Goal: Answer question/provide support: Share knowledge or assist other users

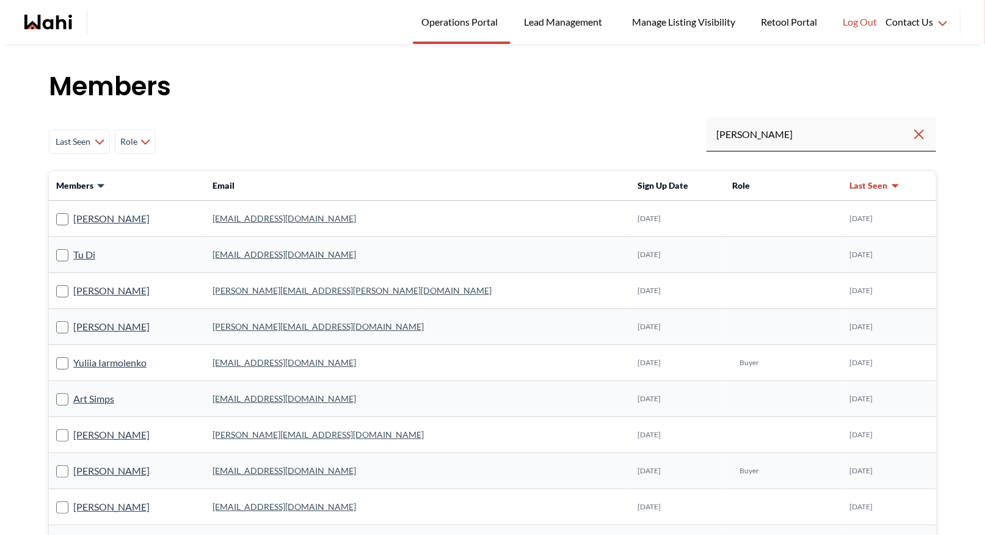
type input "ryckman"
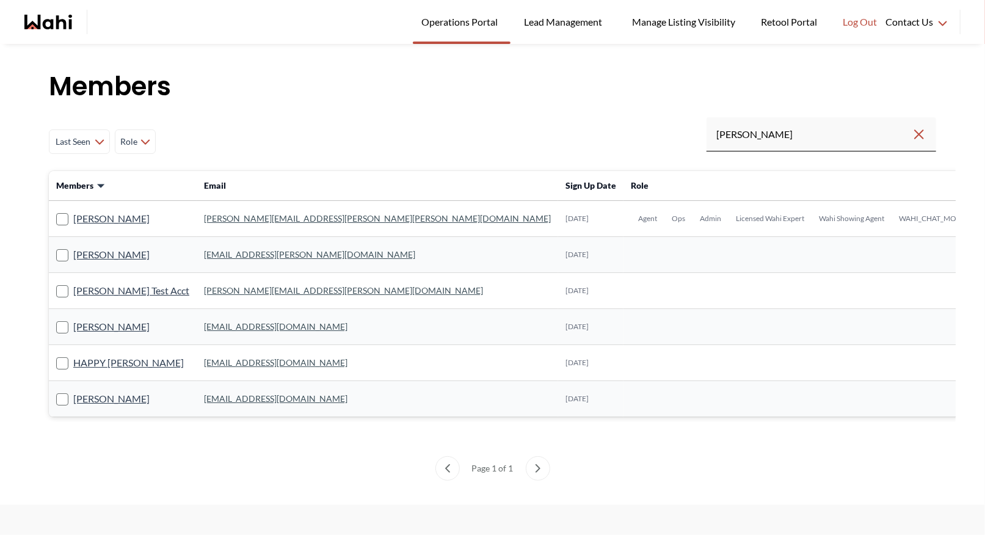
click at [204, 214] on link "michelle.williams@wahi.com" at bounding box center [377, 218] width 347 height 10
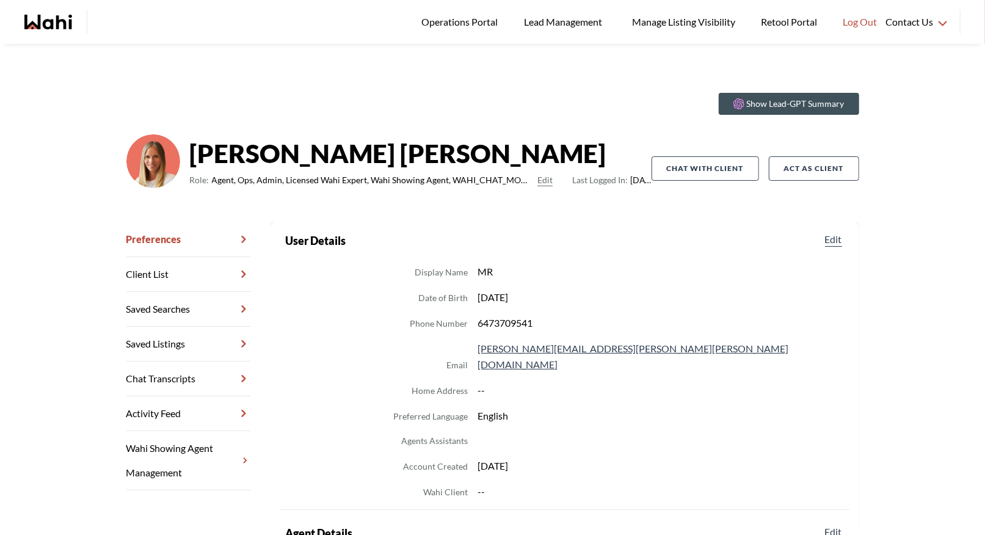
click at [169, 374] on link "Chat Transcripts" at bounding box center [188, 378] width 125 height 35
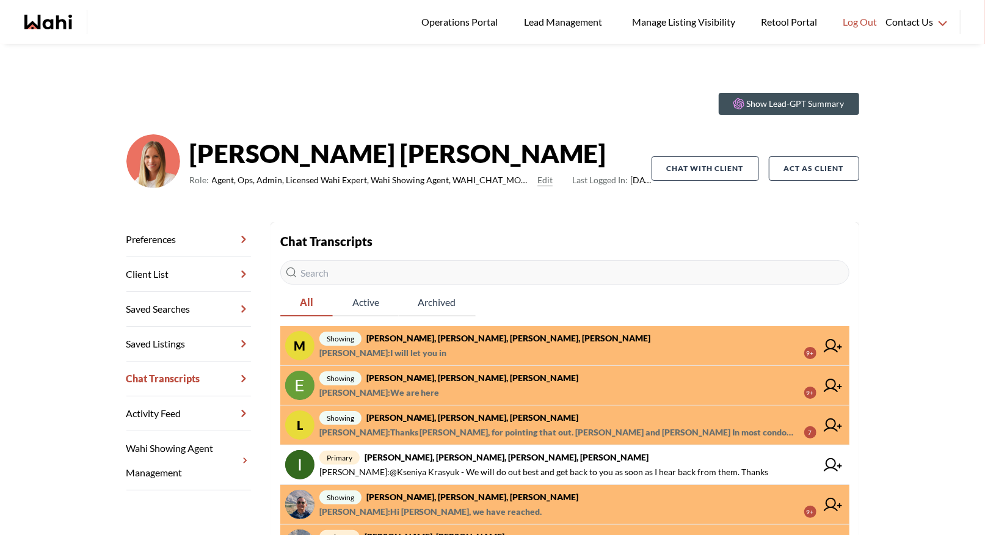
click at [443, 339] on strong "Michael Man, Maria Odejar, Naveen, Michelle" at bounding box center [508, 338] width 285 height 10
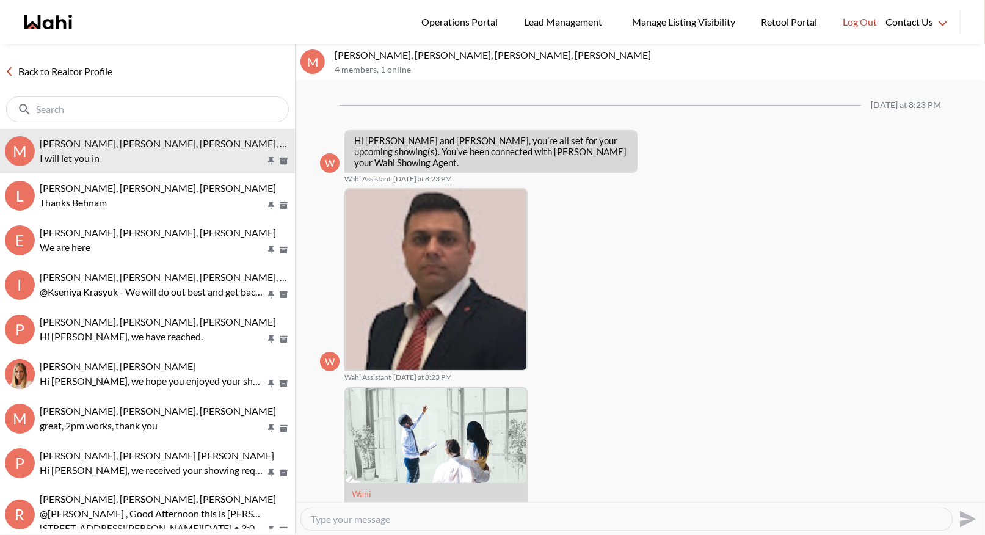
scroll to position [607, 0]
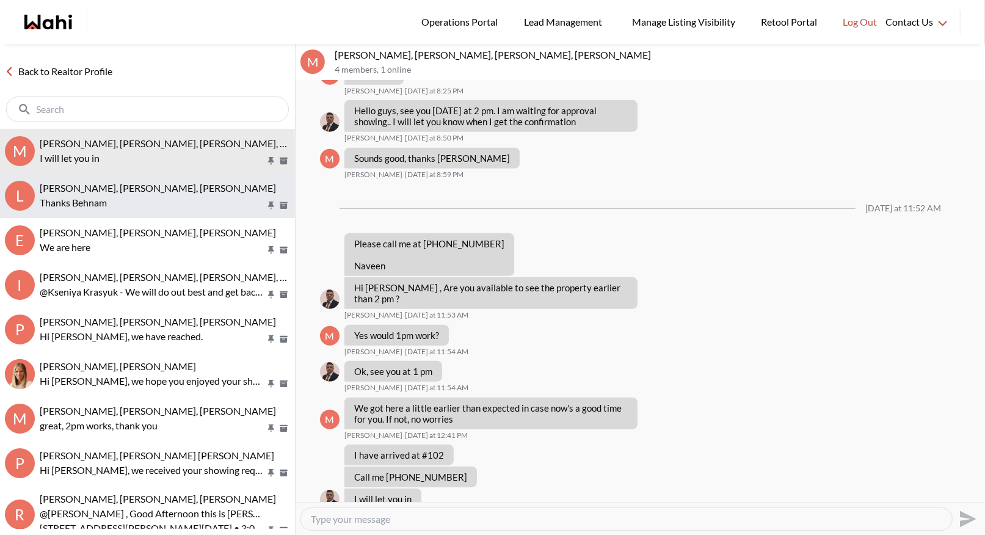
click at [91, 188] on span "Luisa Diaz, Rey Abella, Paul, Michelle" at bounding box center [158, 188] width 236 height 12
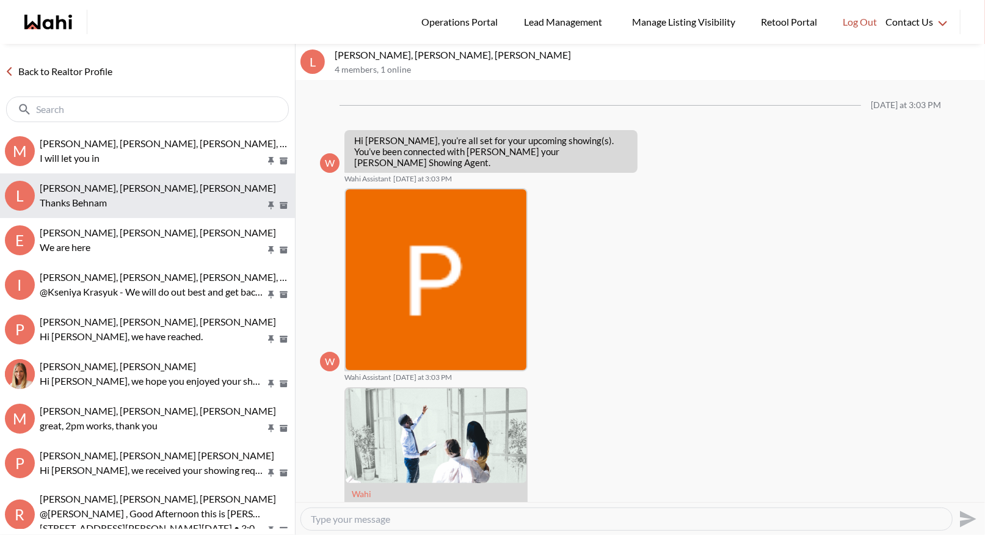
scroll to position [878, 0]
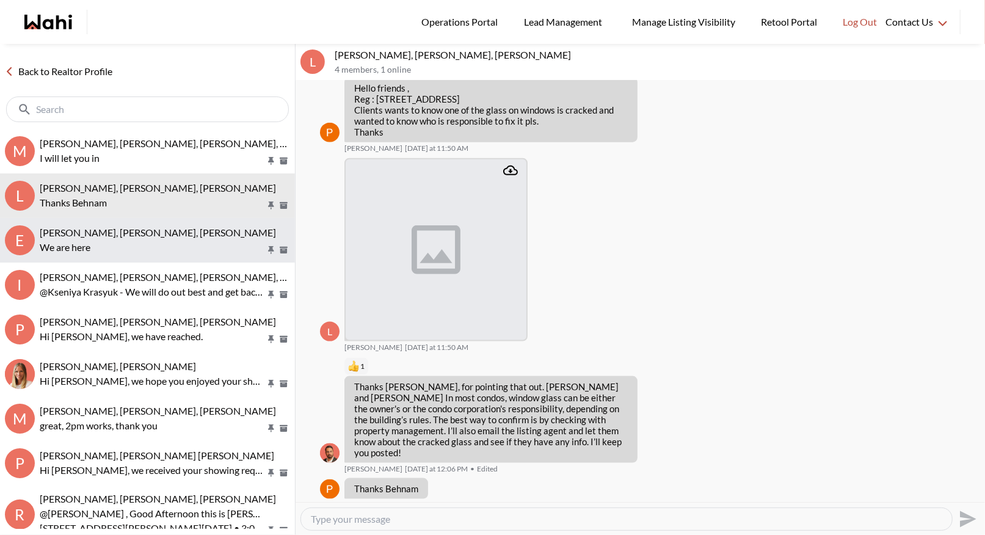
click at [179, 245] on p "We are here" at bounding box center [153, 247] width 226 height 15
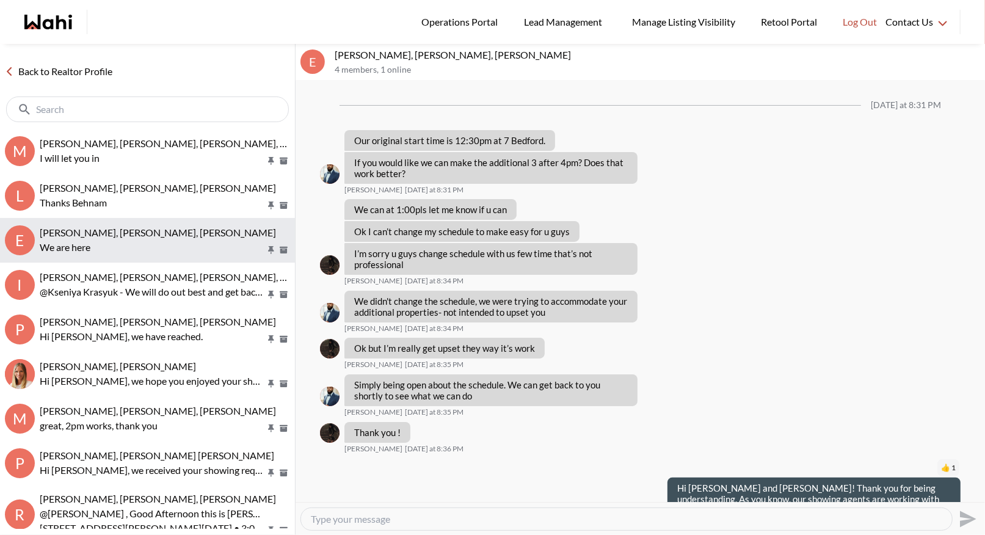
scroll to position [751, 0]
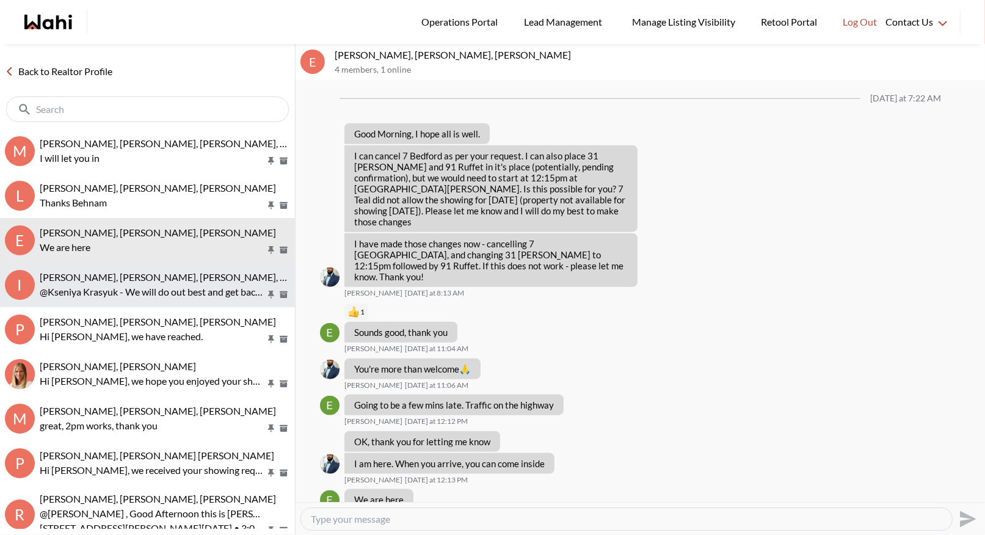
click at [84, 275] on span "Irina Krasyuk, Kseniya Krasyuk, Michelle, Faraz" at bounding box center [198, 277] width 316 height 12
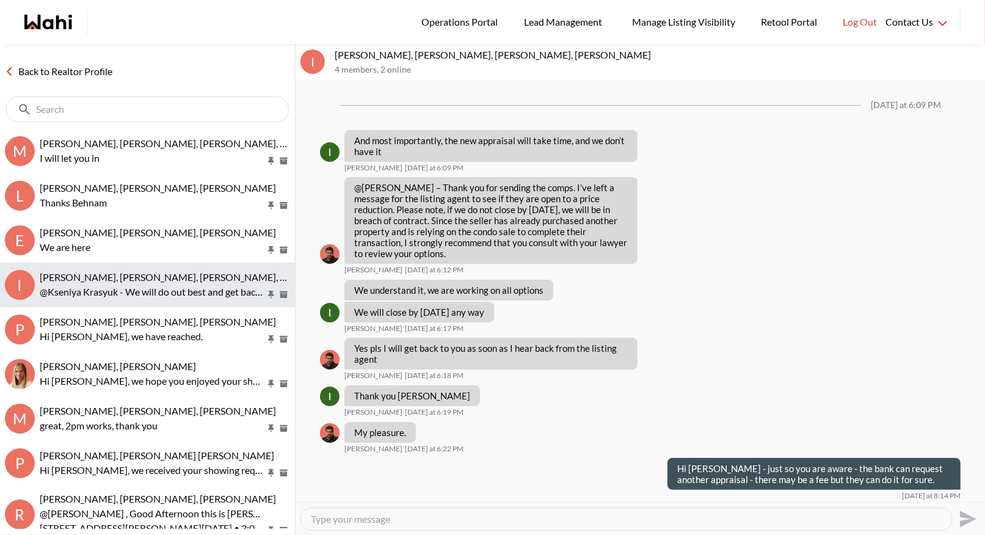
scroll to position [841, 0]
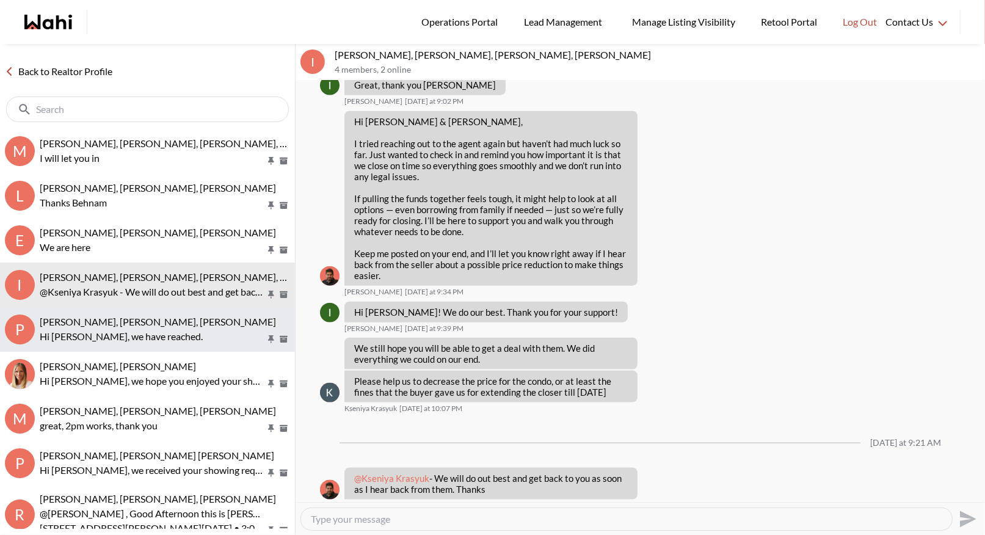
click at [87, 319] on span "Pranav Dhar, Vandana Dhar, Naveen, Michelle" at bounding box center [158, 322] width 236 height 12
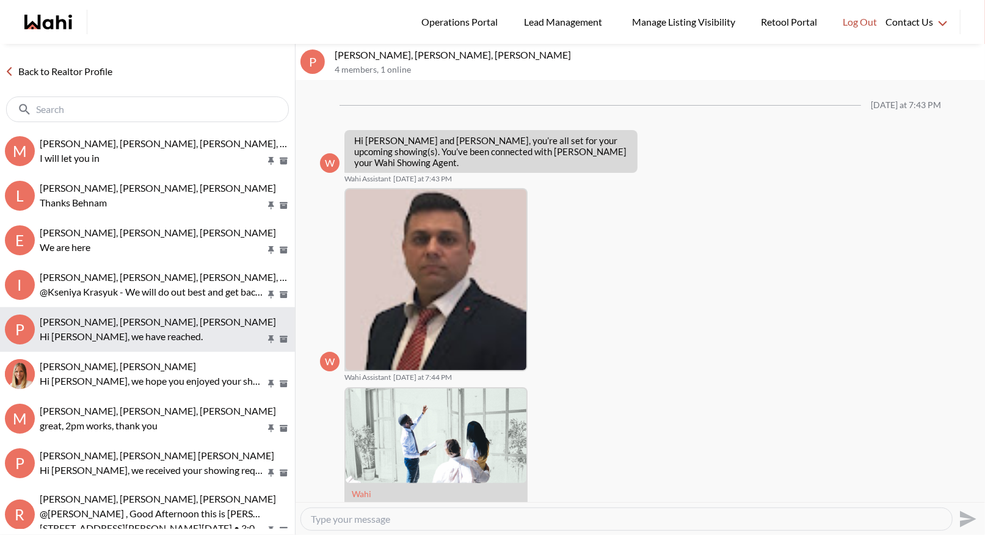
scroll to position [502, 0]
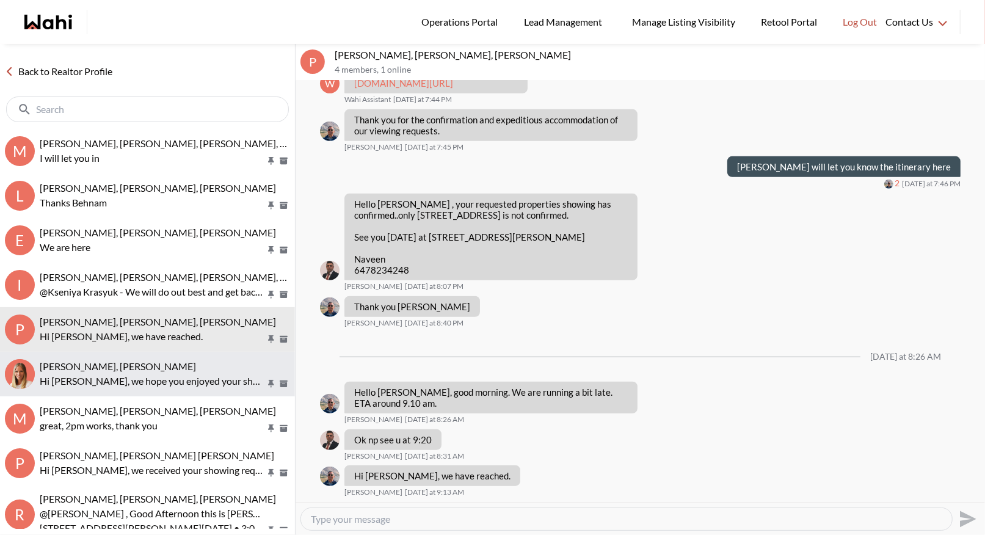
click at [92, 362] on span "Arsene Dilenga, Michelle" at bounding box center [118, 366] width 156 height 12
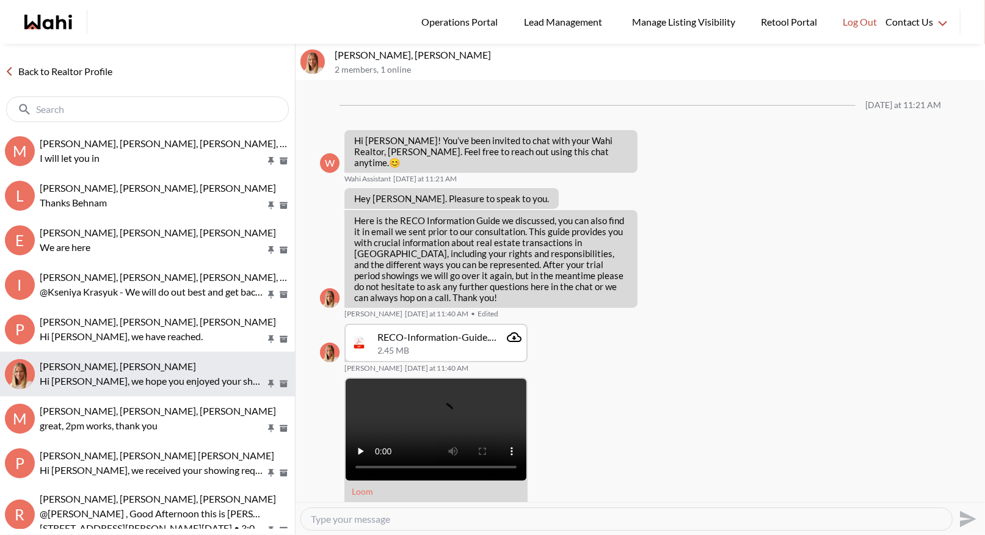
scroll to position [1027, 0]
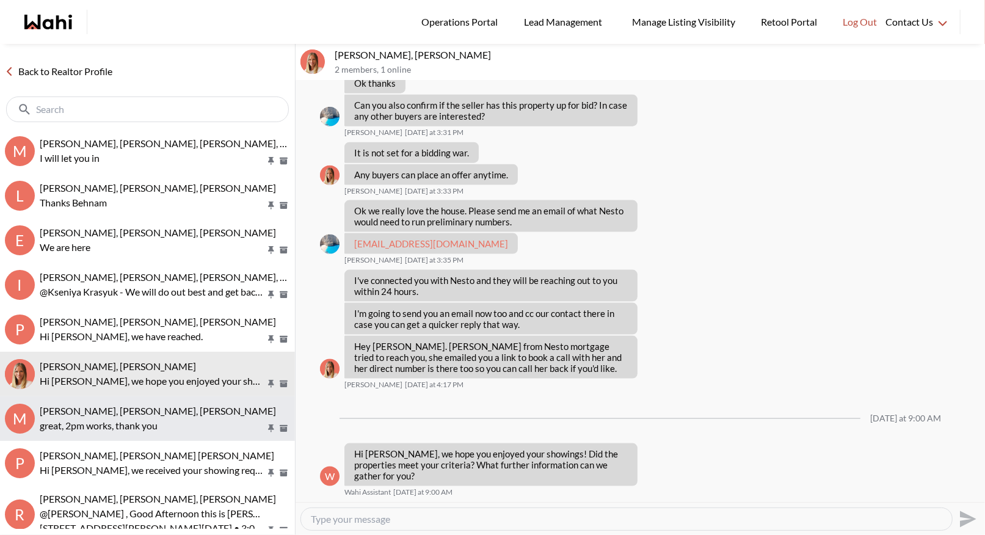
click at [90, 404] on button "M Michael Man, Maria Odejar, Michelle great, 2pm works, thank you" at bounding box center [147, 418] width 295 height 45
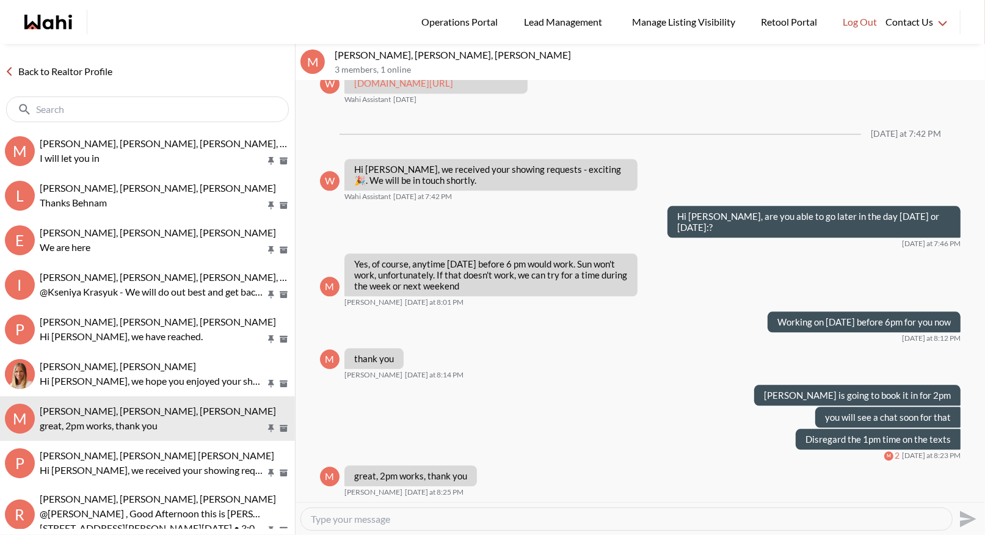
click at [61, 71] on link "Back to Realtor Profile" at bounding box center [58, 71] width 117 height 16
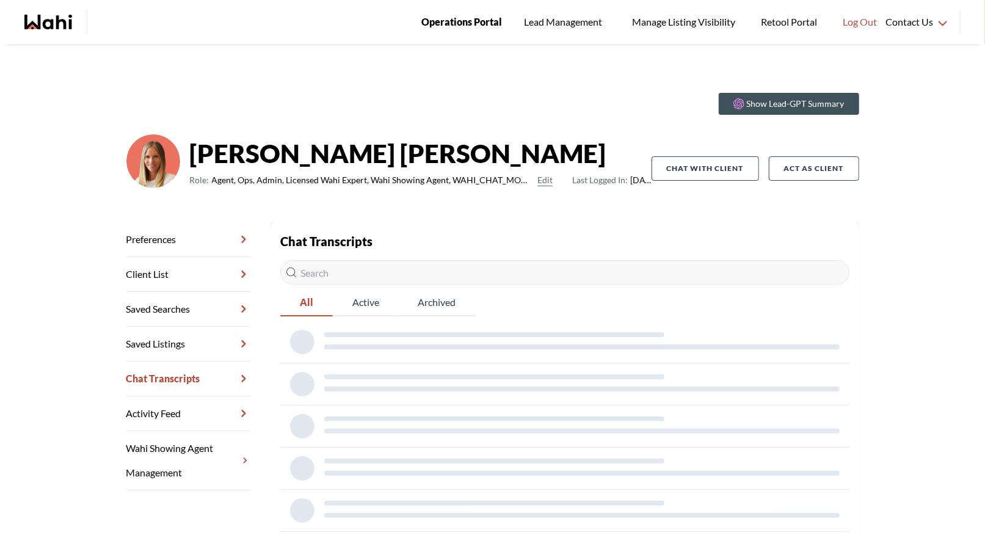
click at [465, 16] on span "Operations Portal" at bounding box center [461, 22] width 81 height 16
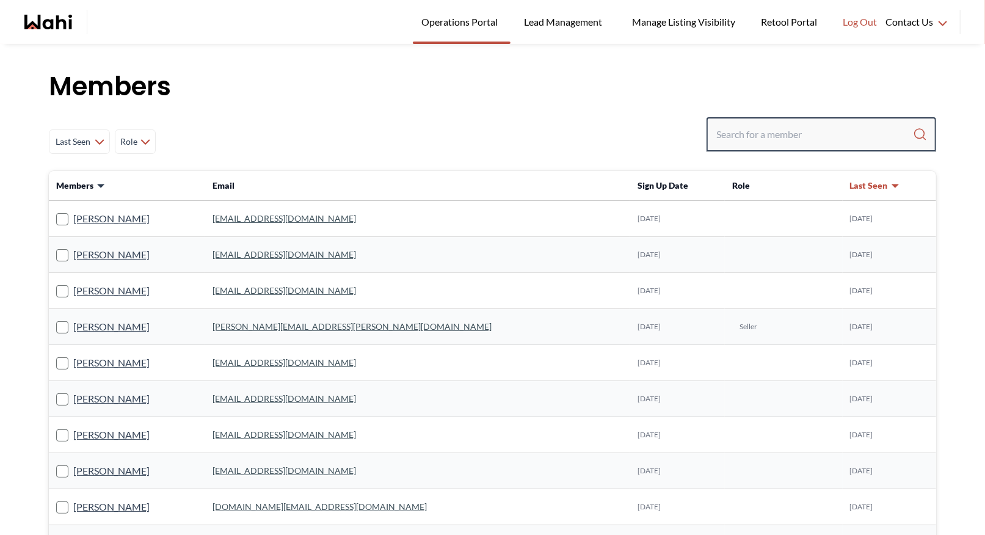
click at [733, 136] on input "Search input" at bounding box center [814, 134] width 197 height 22
type input "faraz"
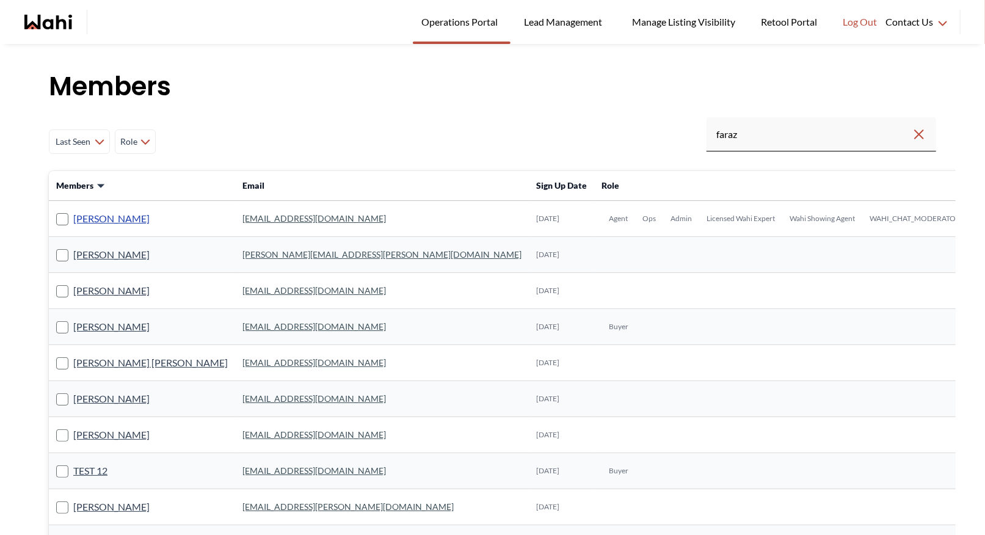
click at [113, 215] on link "[PERSON_NAME]" at bounding box center [111, 219] width 76 height 16
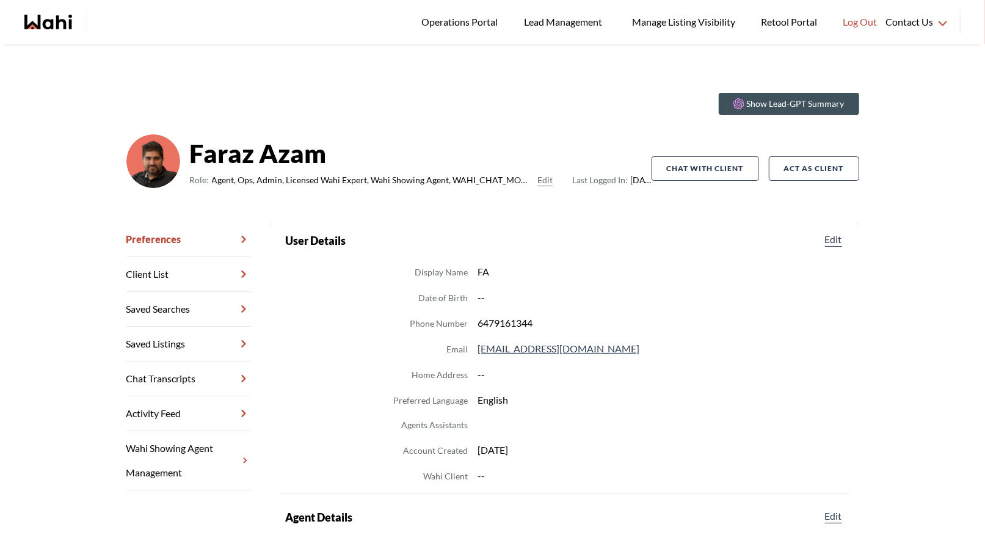
click at [194, 383] on link "Chat Transcripts" at bounding box center [188, 378] width 125 height 35
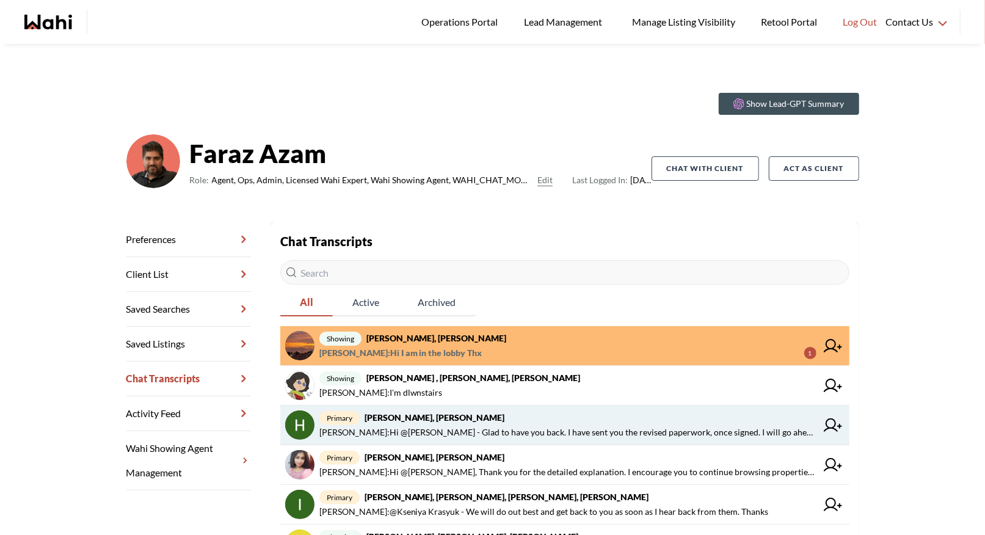
click at [450, 418] on span "primary Heidy Jaeger, Faraz" at bounding box center [567, 417] width 497 height 15
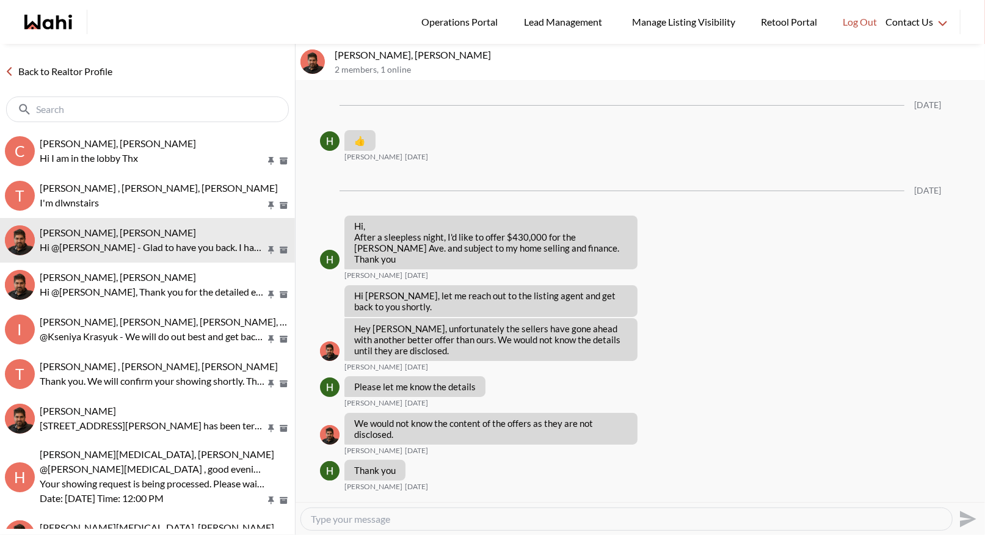
scroll to position [2056, 0]
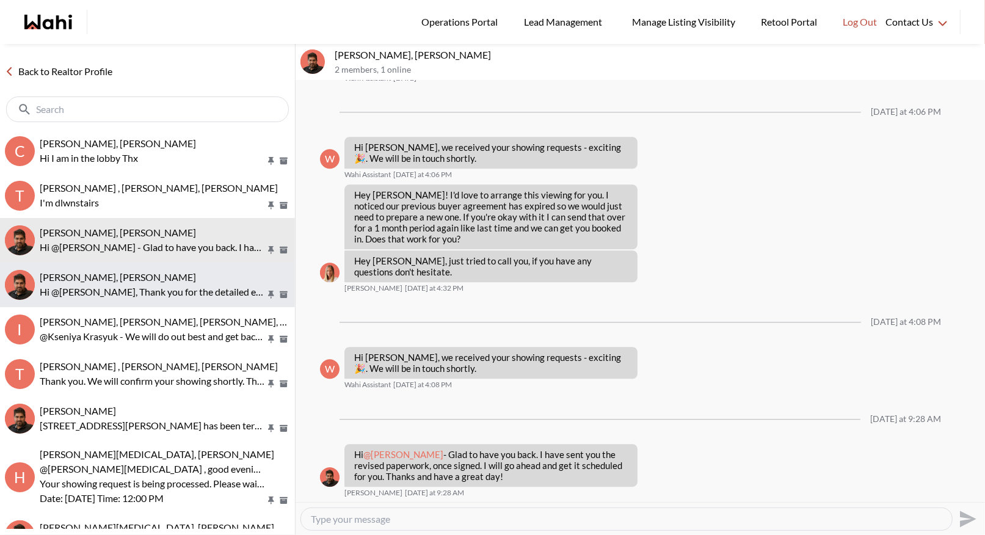
click at [138, 273] on span "[PERSON_NAME], [PERSON_NAME]" at bounding box center [118, 277] width 156 height 12
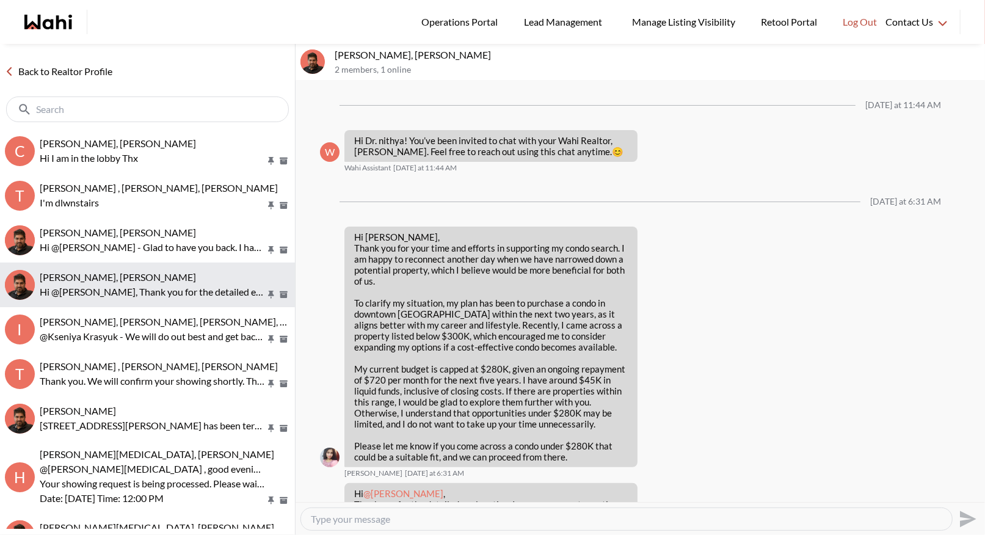
scroll to position [60, 0]
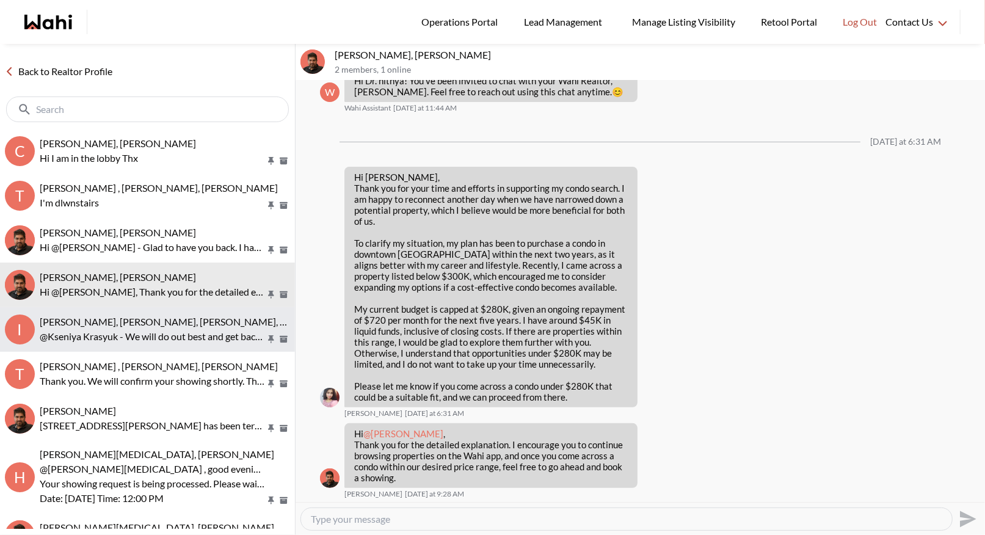
click at [148, 316] on span "Irina Krasyuk, Kseniya Krasyuk, Michelle, Faraz" at bounding box center [198, 322] width 316 height 12
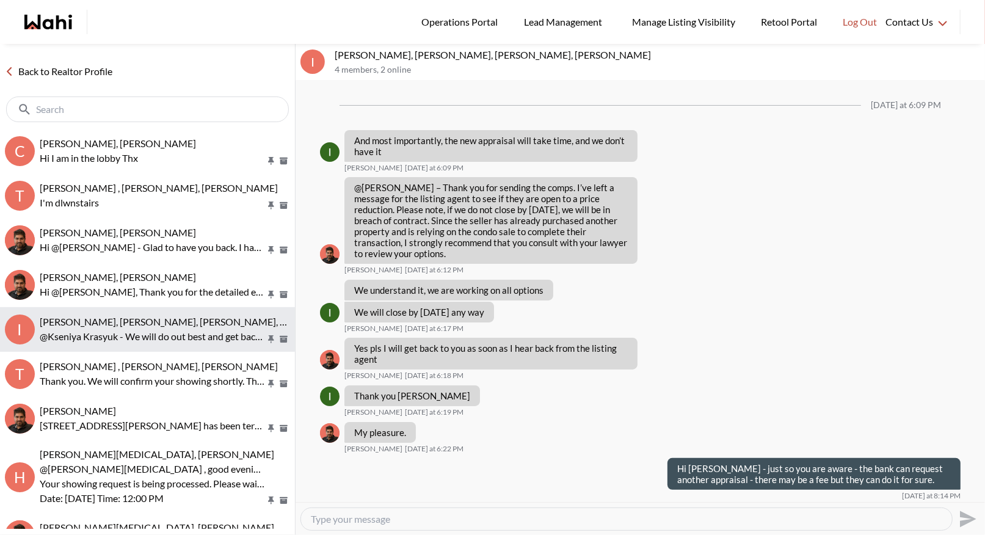
scroll to position [841, 0]
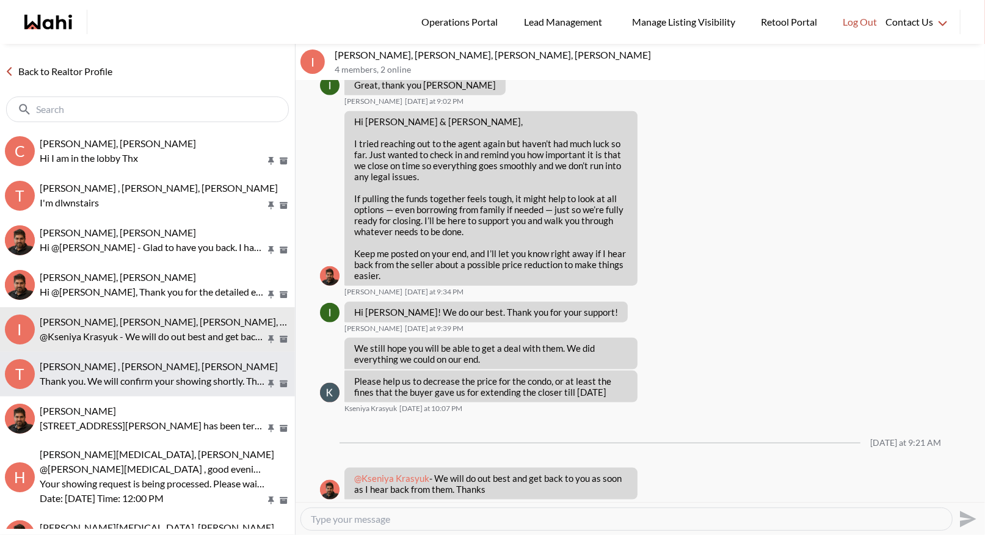
click at [179, 371] on span "[PERSON_NAME] , [PERSON_NAME], [PERSON_NAME]" at bounding box center [159, 366] width 238 height 12
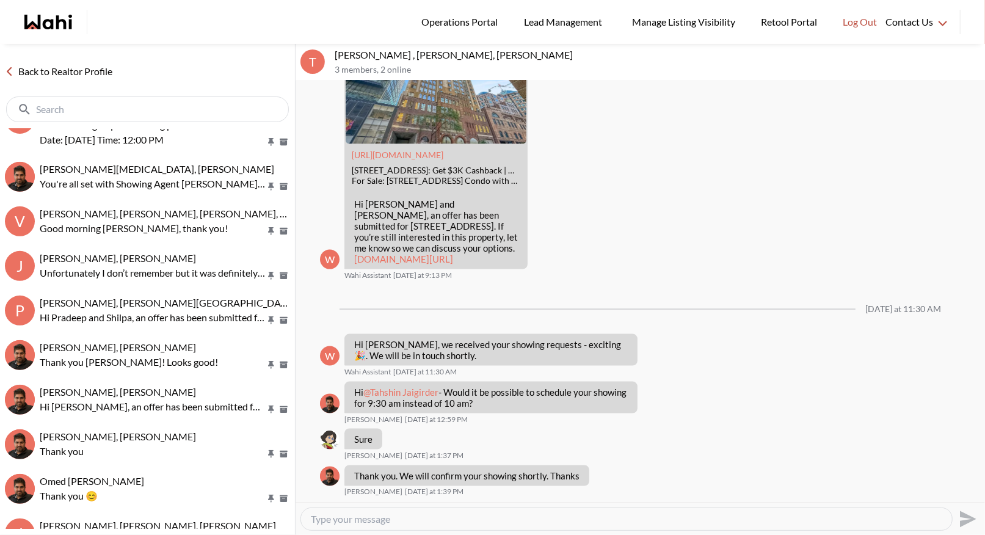
scroll to position [364, 0]
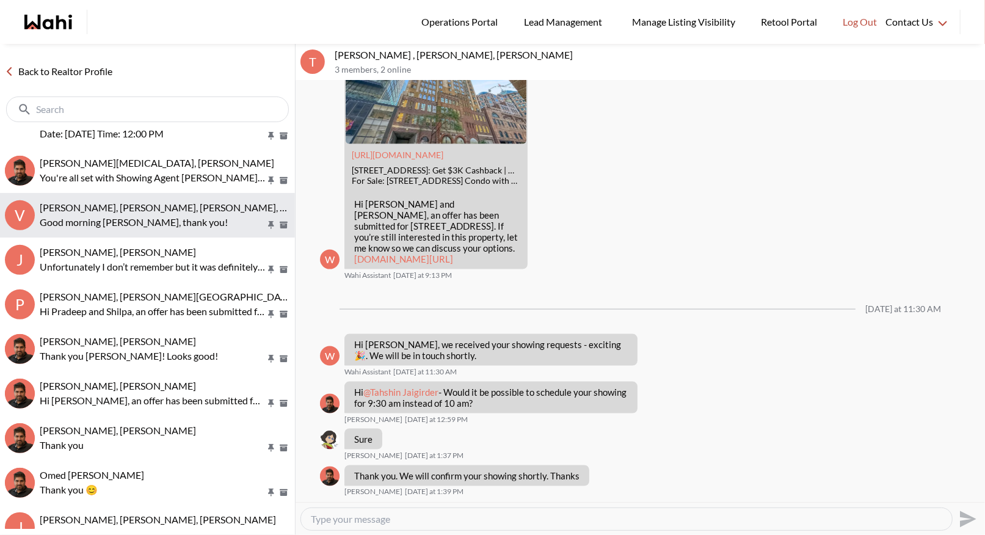
click at [138, 215] on p "Good morning Faraz, thank you!" at bounding box center [153, 222] width 226 height 15
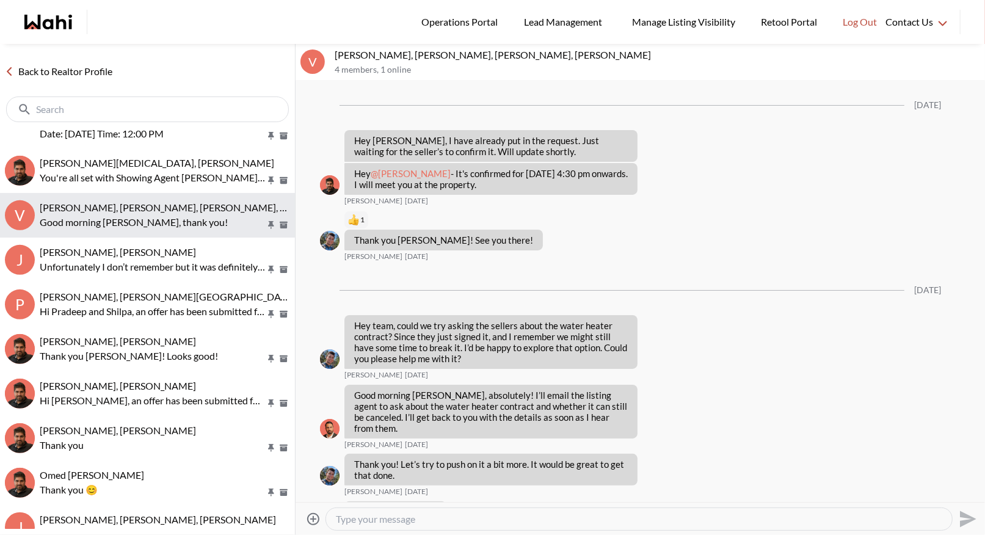
scroll to position [1495, 0]
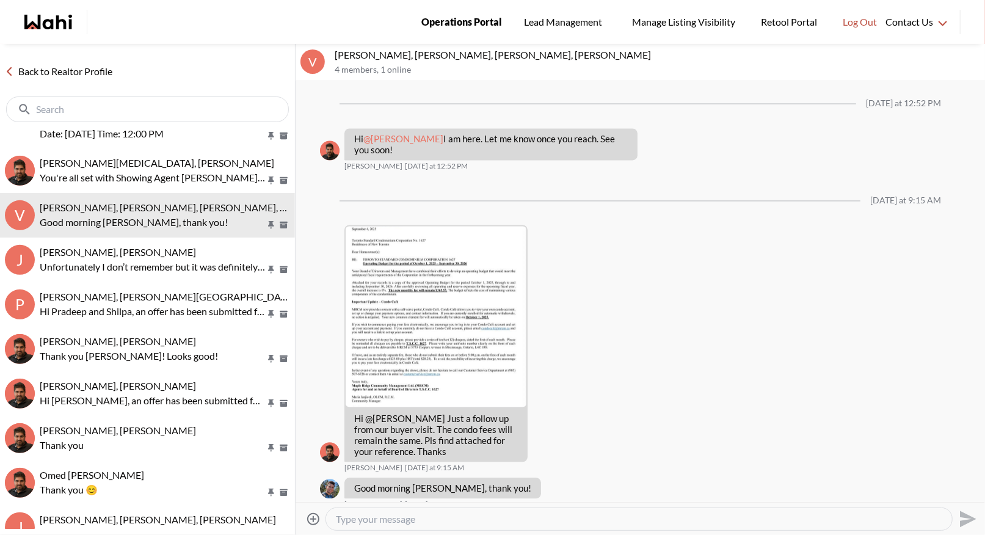
click at [470, 19] on span "Operations Portal" at bounding box center [461, 22] width 81 height 16
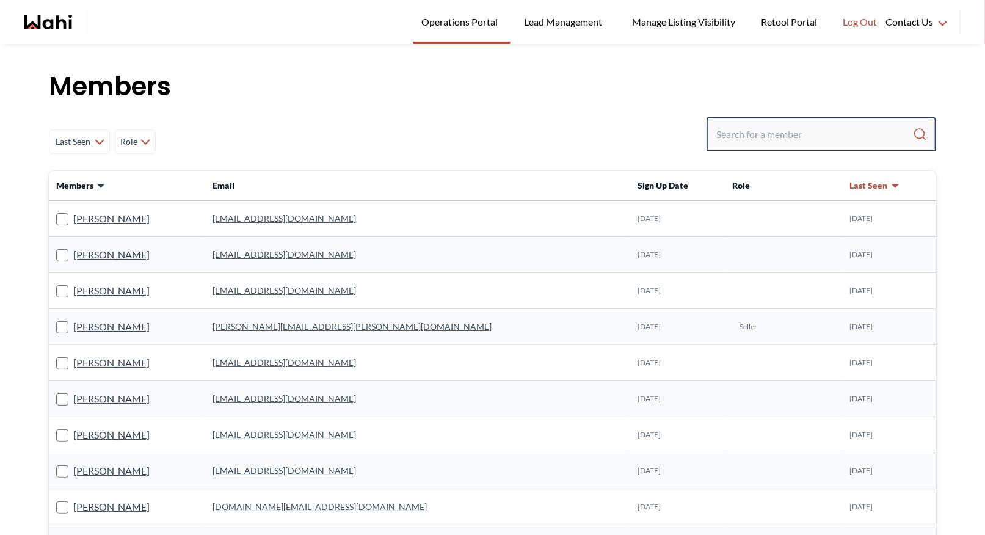
click at [728, 130] on input "Search input" at bounding box center [814, 134] width 197 height 22
type input "barbara"
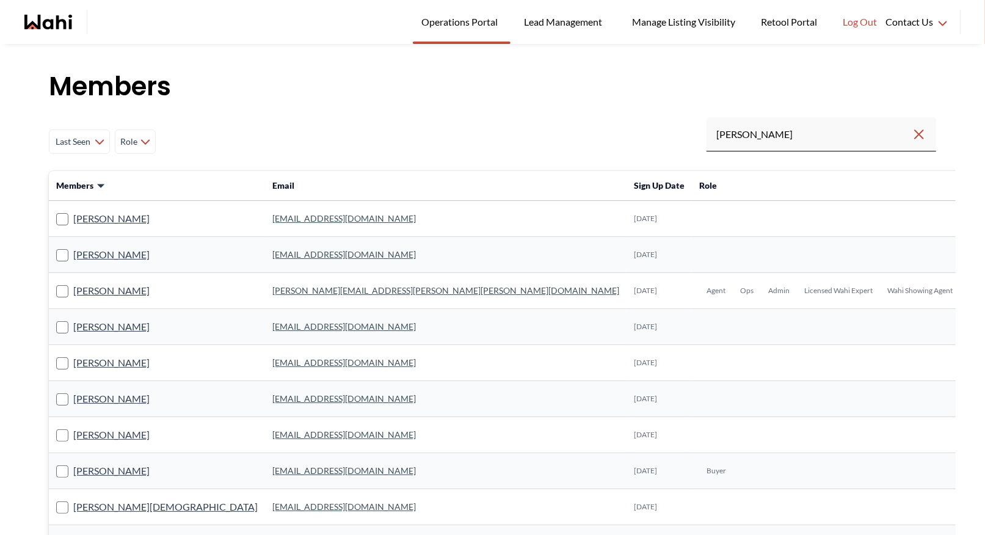
click at [272, 288] on link "barb.funt@wahi.com" at bounding box center [445, 290] width 347 height 10
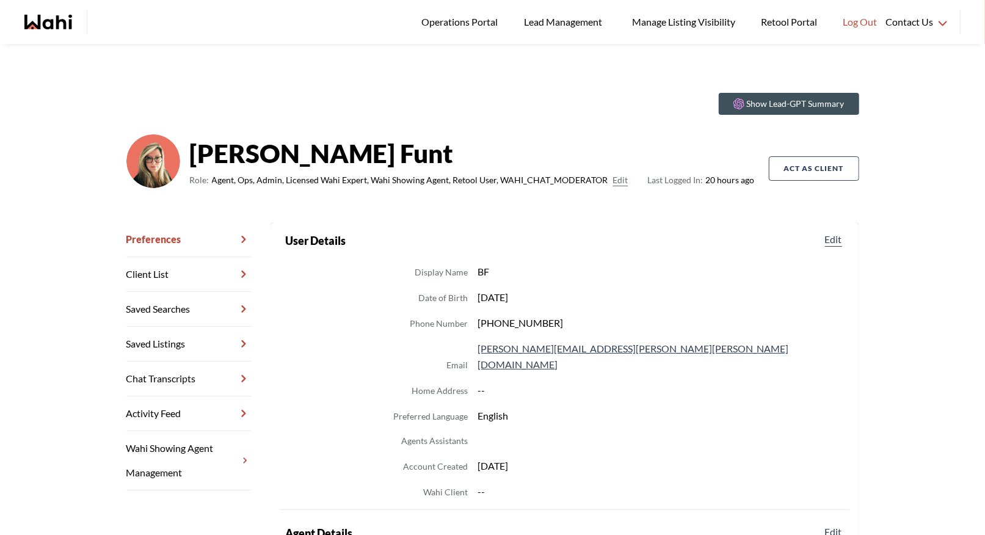
click at [179, 377] on link "Chat Transcripts" at bounding box center [188, 378] width 125 height 35
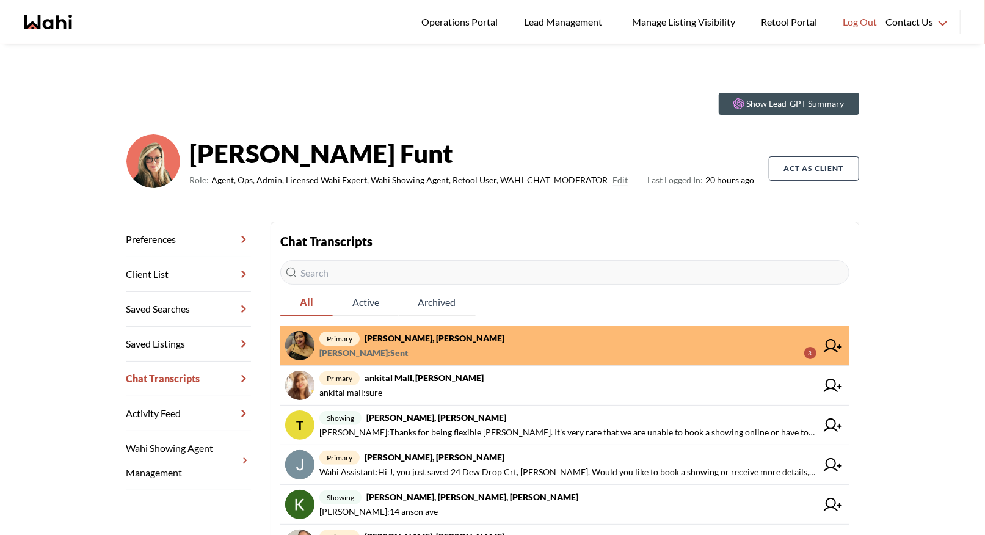
click at [419, 357] on span "Puja Mandal : Sent 3" at bounding box center [567, 353] width 497 height 15
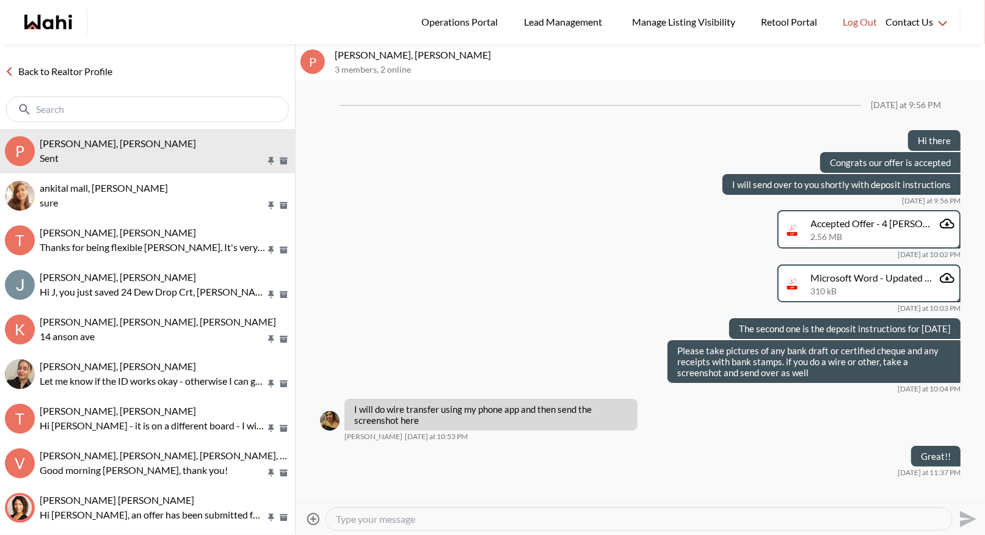
scroll to position [799, 0]
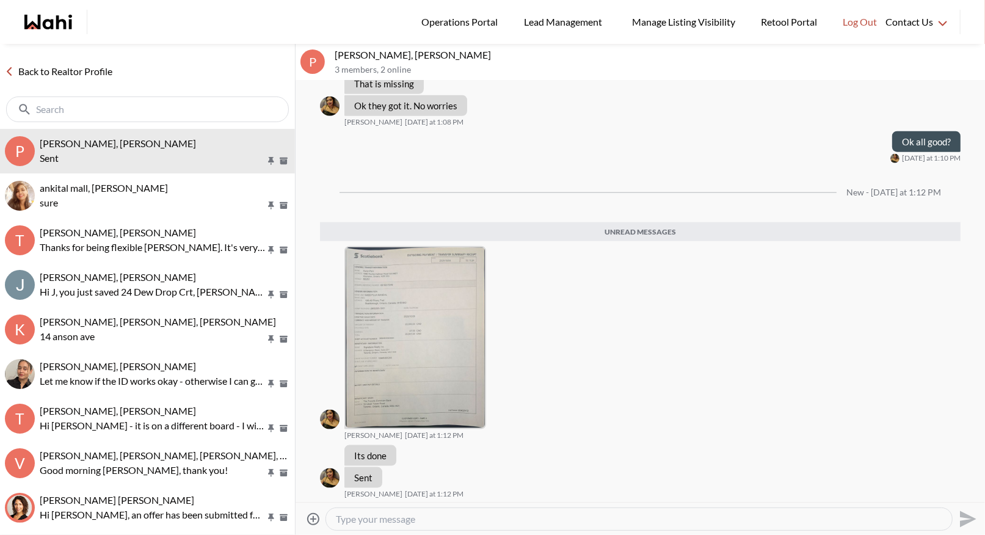
click at [375, 521] on textarea "Type your message" at bounding box center [639, 519] width 606 height 12
type textarea "Great thank you - once I get a receipt from the listing brokerage I will send i…"
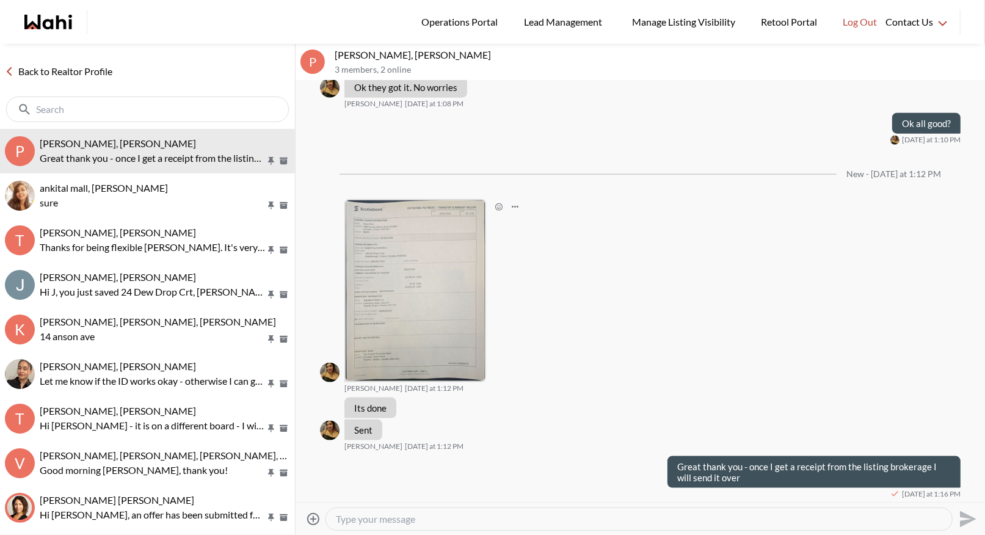
click at [437, 294] on img at bounding box center [415, 290] width 139 height 181
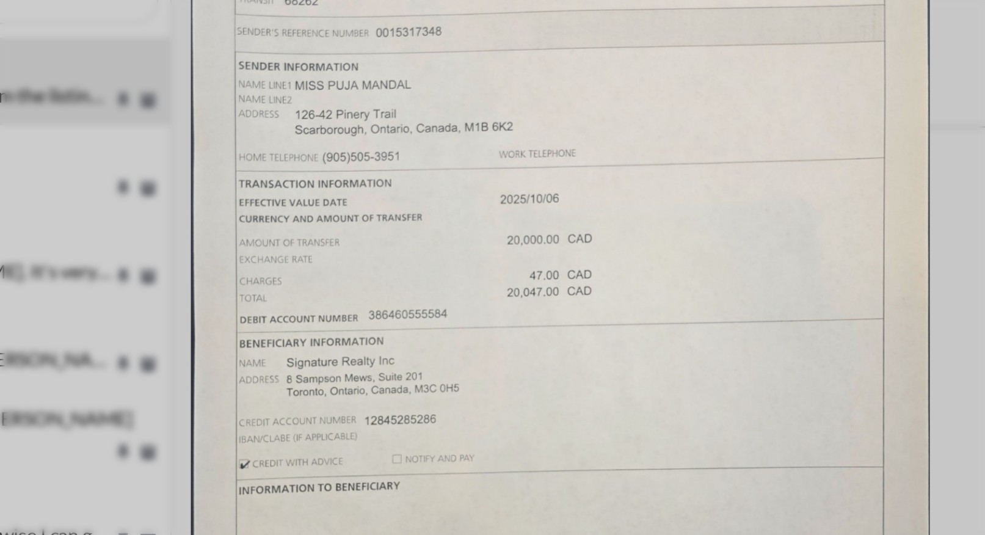
drag, startPoint x: 468, startPoint y: 236, endPoint x: 441, endPoint y: 251, distance: 30.1
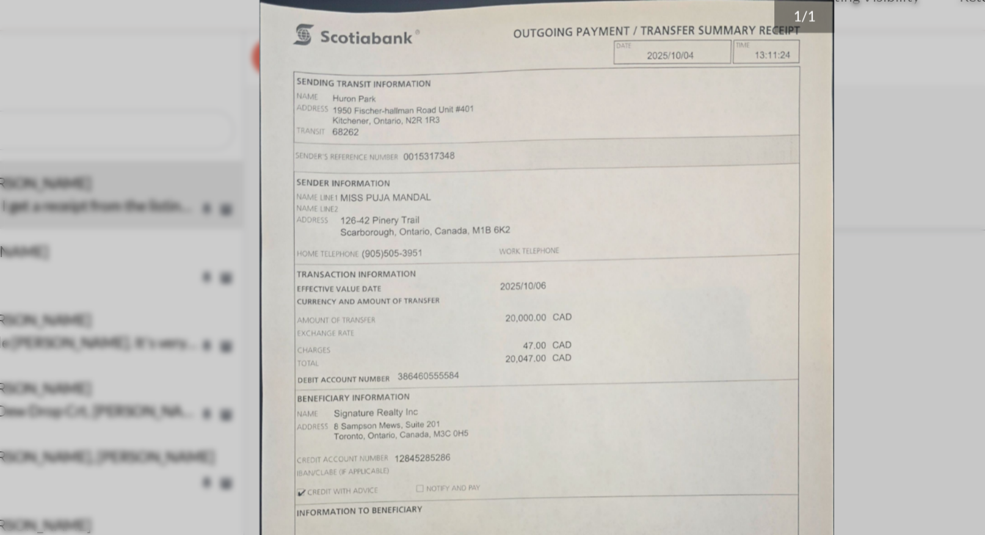
click at [697, 54] on div "1 / 1" at bounding box center [492, 267] width 985 height 535
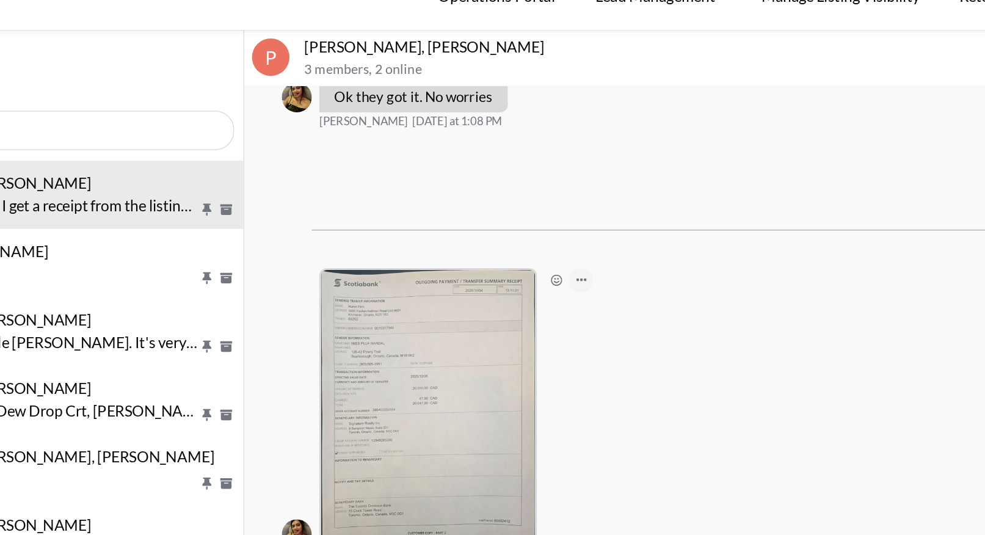
click at [516, 202] on button "Open Message Actions Menu" at bounding box center [515, 207] width 16 height 16
click at [423, 270] on div "Pin Mark as unread Flag Delete" at bounding box center [639, 291] width 689 height 421
click at [424, 269] on img at bounding box center [415, 290] width 139 height 181
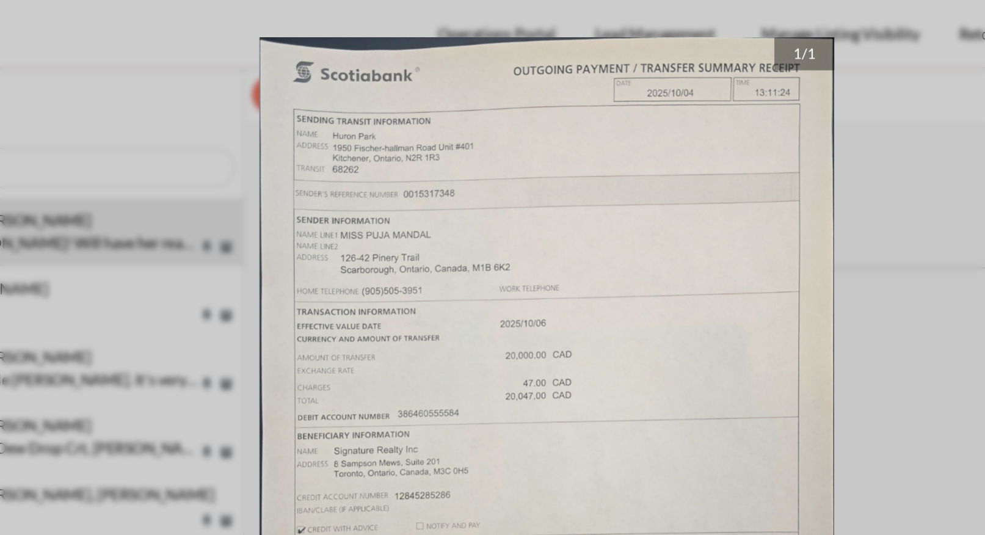
scroll to position [994, 0]
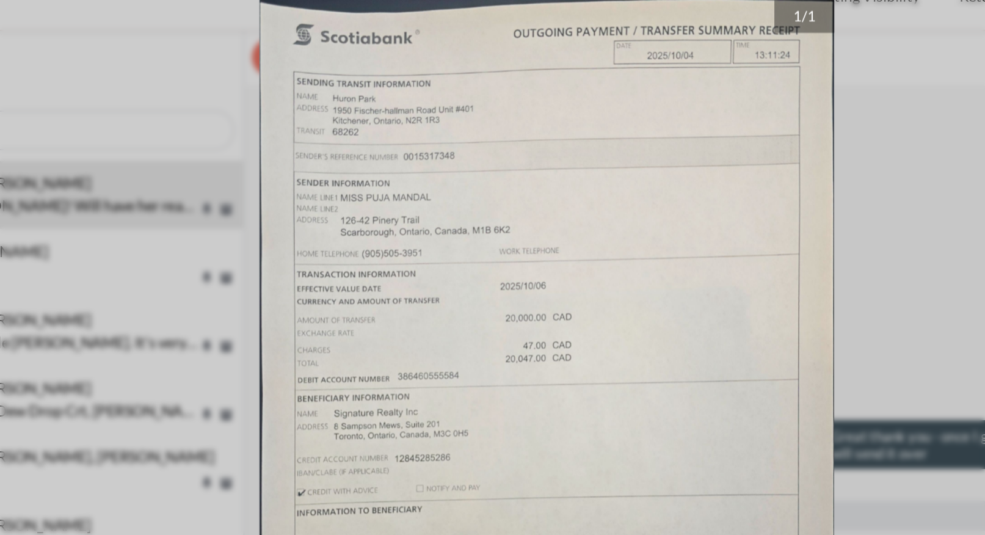
click at [257, 96] on div "1 / 1" at bounding box center [492, 267] width 985 height 535
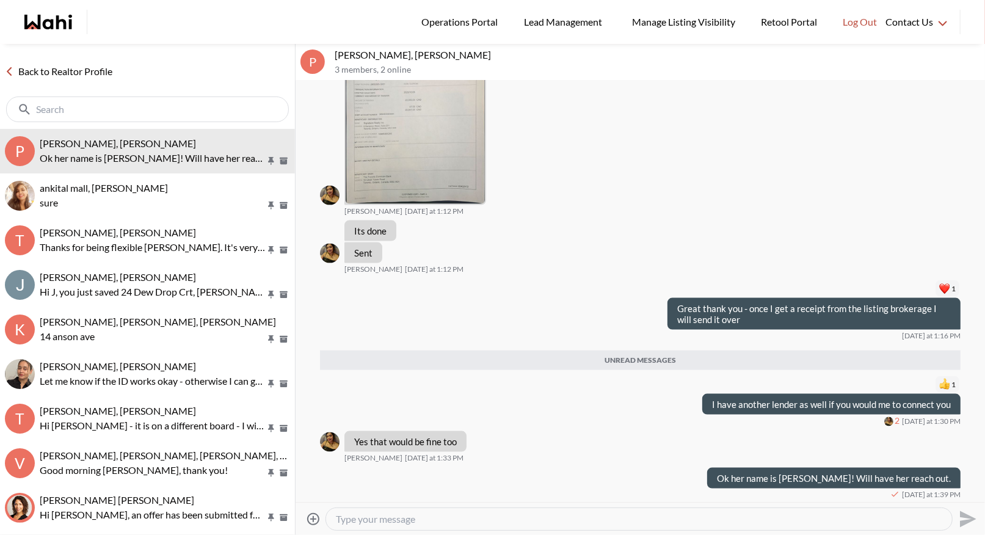
click at [38, 75] on link "Back to Realtor Profile" at bounding box center [58, 71] width 117 height 16
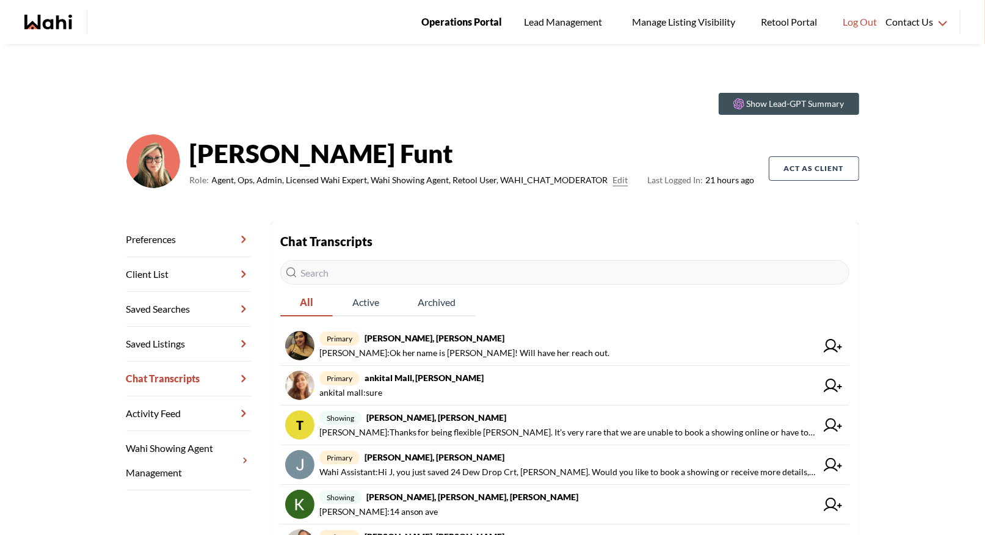
click at [463, 24] on span "Operations Portal" at bounding box center [461, 22] width 81 height 16
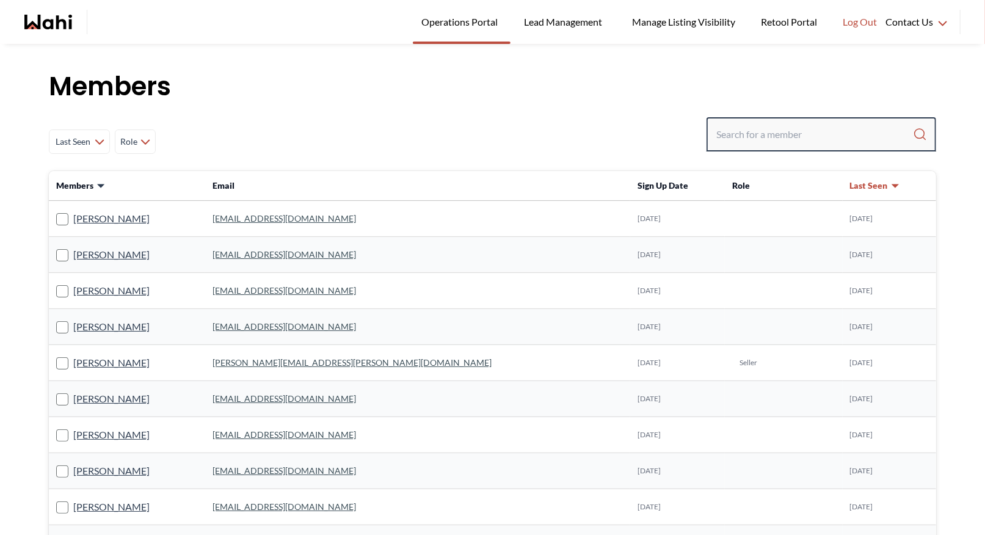
click at [750, 132] on input "Search input" at bounding box center [814, 134] width 197 height 22
type input "faraz"
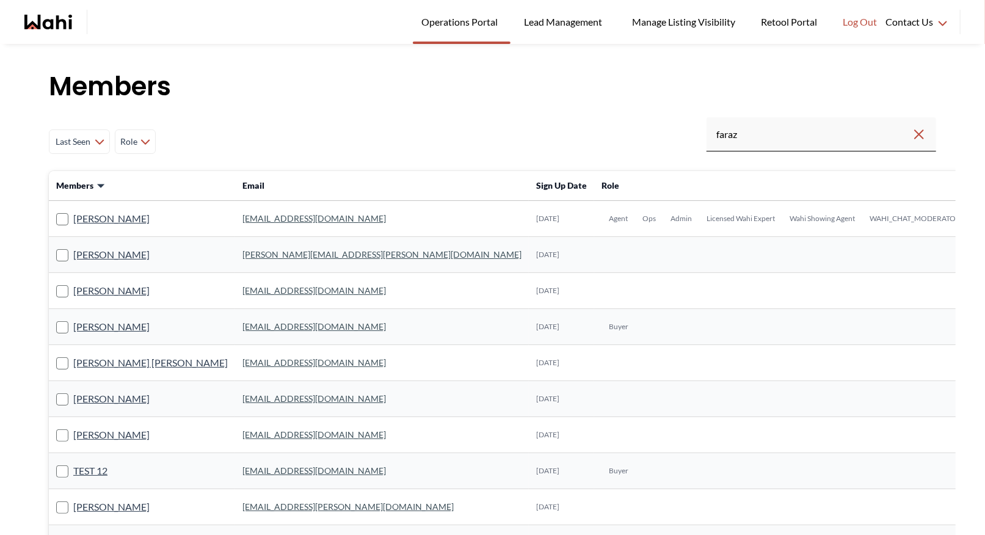
click at [256, 217] on link "[EMAIL_ADDRESS][DOMAIN_NAME]" at bounding box center [313, 218] width 143 height 10
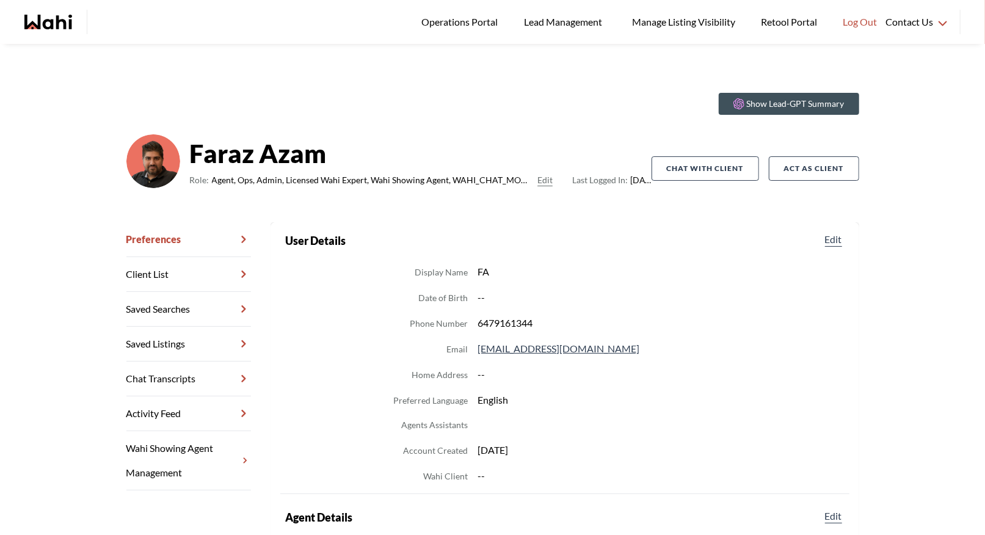
click at [191, 373] on link "Chat Transcripts" at bounding box center [188, 378] width 125 height 35
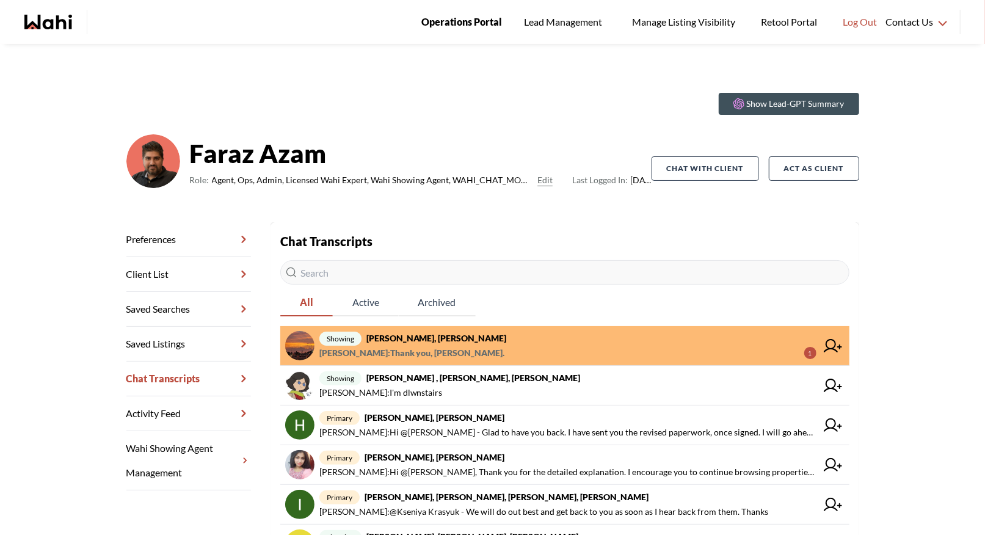
click at [459, 20] on span "Operations Portal" at bounding box center [461, 22] width 81 height 16
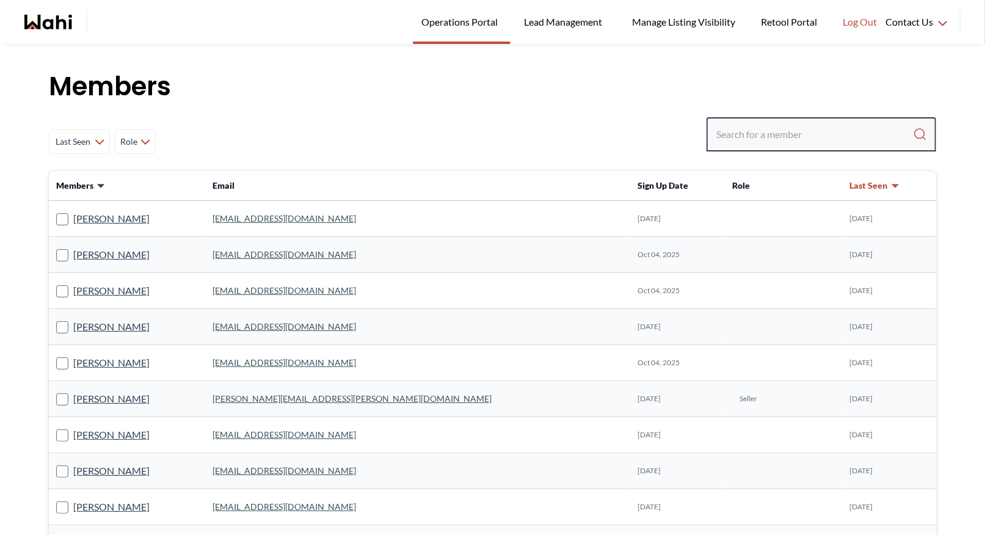
click at [764, 136] on input "Search input" at bounding box center [814, 134] width 197 height 22
type input "behnam"
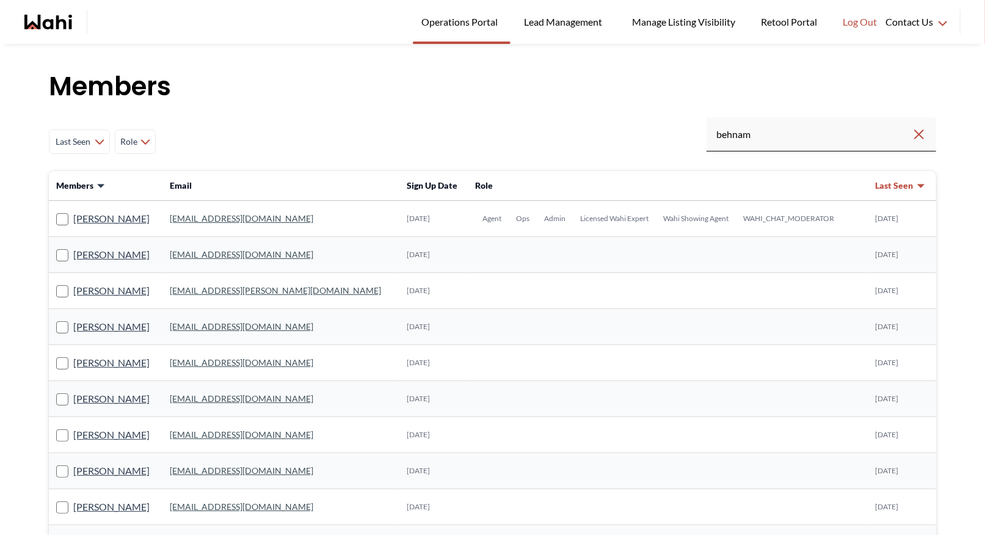
click at [217, 217] on link "[EMAIL_ADDRESS][DOMAIN_NAME]" at bounding box center [241, 218] width 143 height 10
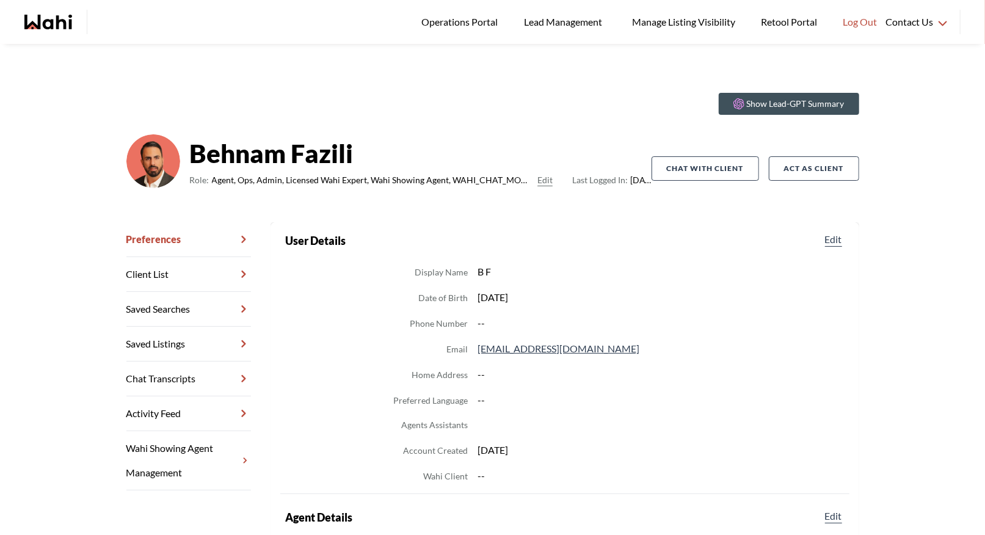
click at [178, 388] on link "Chat Transcripts" at bounding box center [188, 378] width 125 height 35
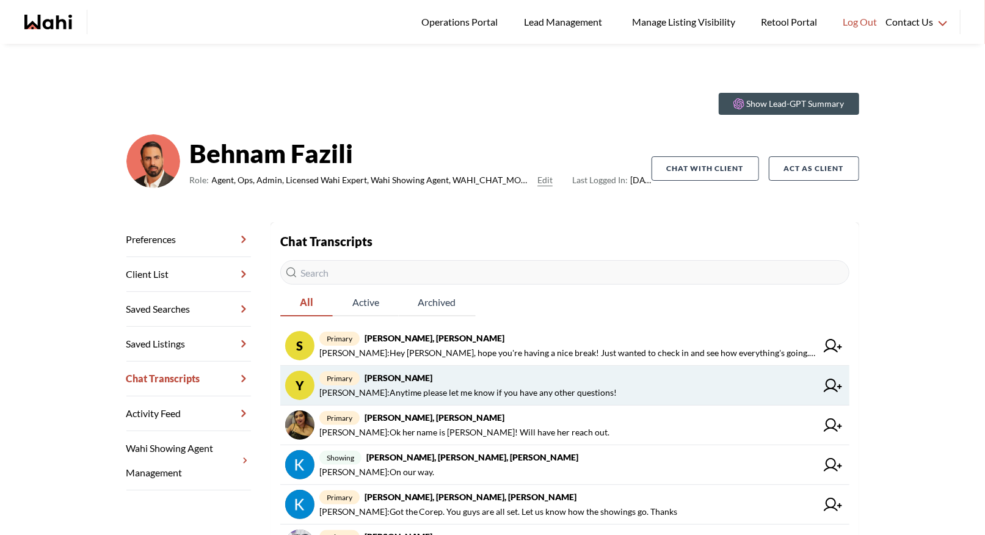
click at [605, 384] on span "primary Yuliia Iarmolenko, Behnam" at bounding box center [567, 378] width 497 height 15
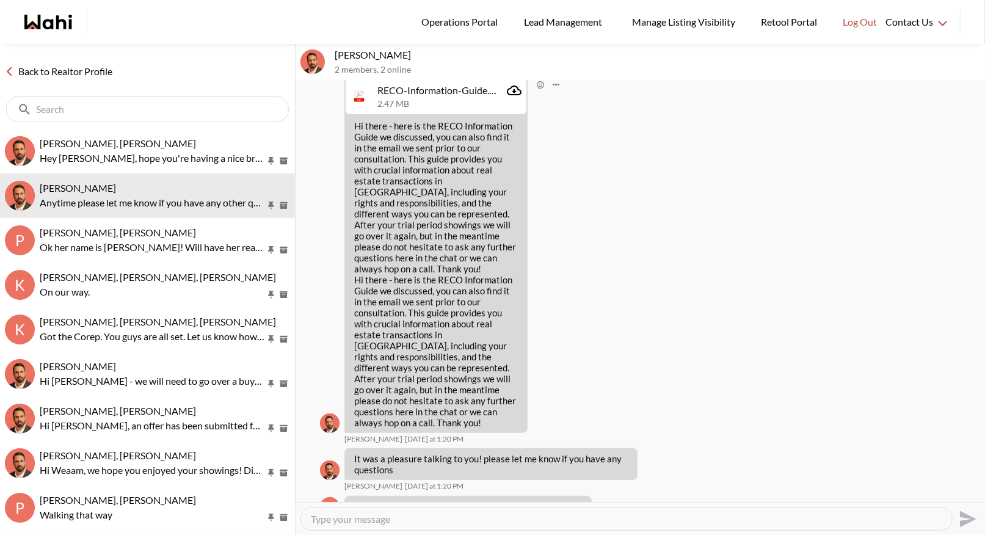
scroll to position [147, 0]
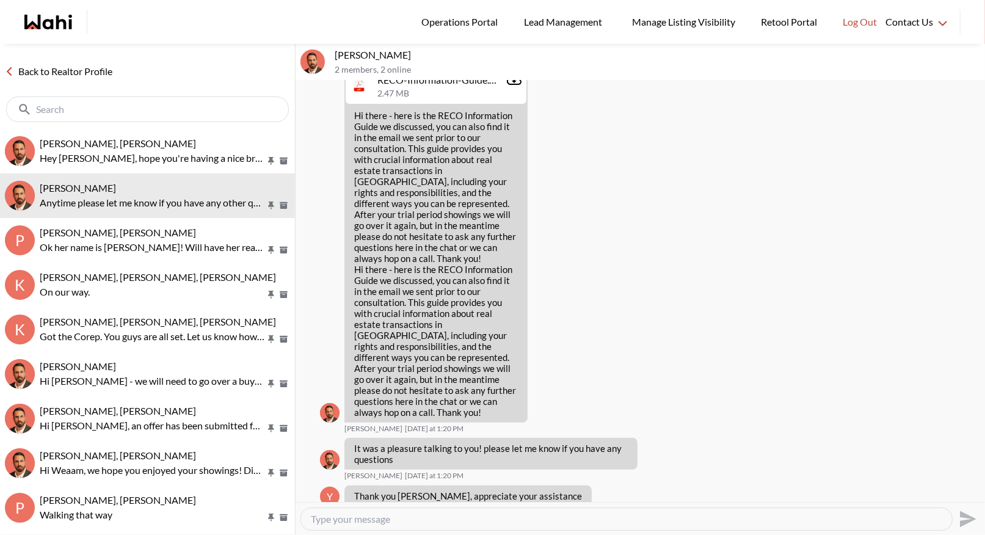
click at [531, 79] on div "Yuliia Iarmolenko, Behnam 2 members , 2 online" at bounding box center [639, 62] width 689 height 37
click at [503, 150] on p "Hi there - here is the RECO Information Guide we discussed, you can also find i…" at bounding box center [436, 264] width 164 height 308
click at [496, 255] on p "Hi there - here is the RECO Information Guide we discussed, you can also find i…" at bounding box center [436, 264] width 164 height 308
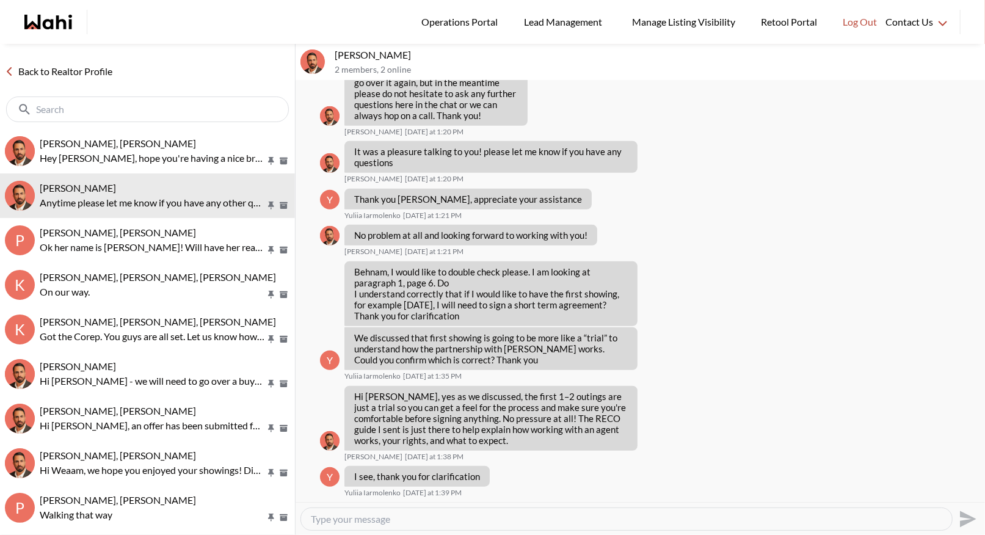
scroll to position [457, 0]
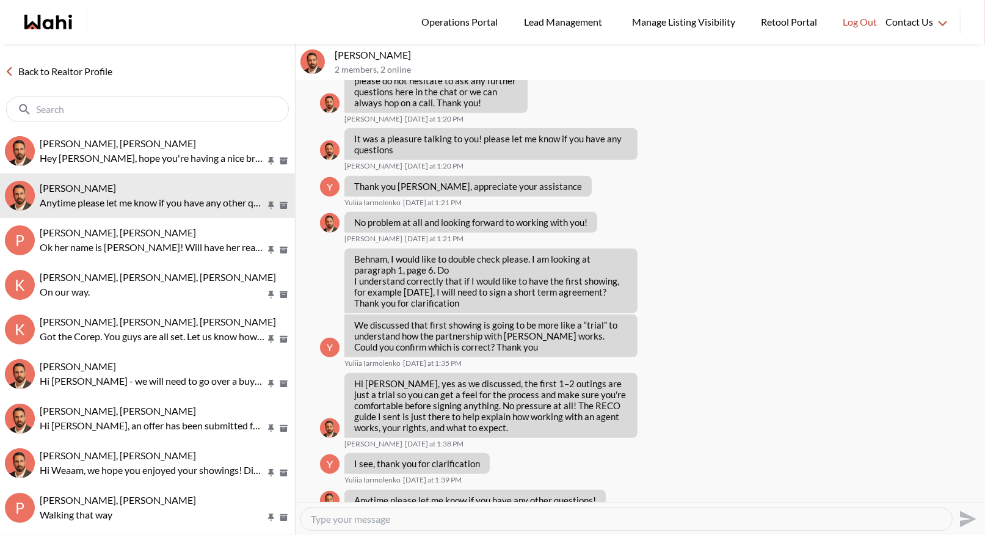
click at [44, 70] on link "Back to Realtor Profile" at bounding box center [58, 71] width 117 height 16
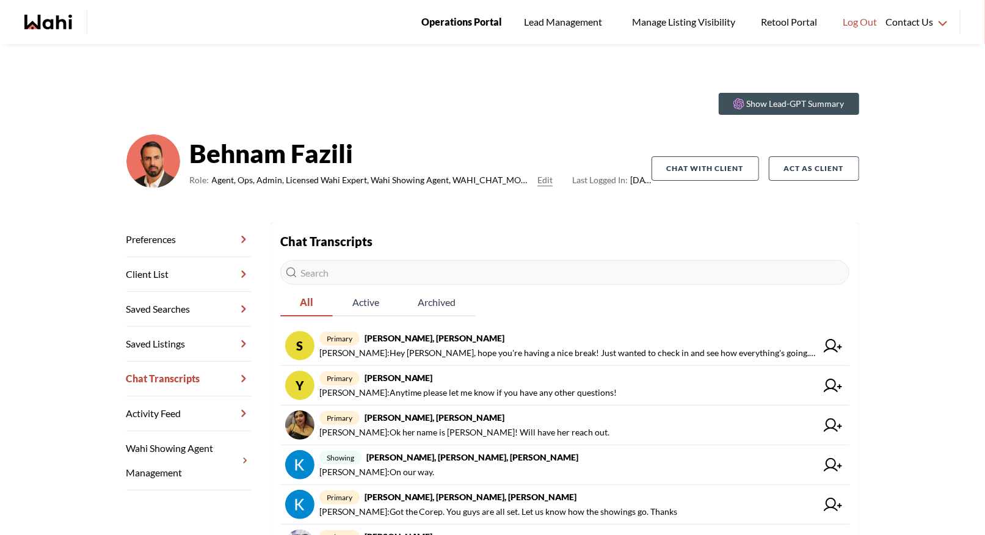
click at [455, 32] on link "Operations Portal" at bounding box center [462, 22] width 98 height 44
